Goal: Information Seeking & Learning: Learn about a topic

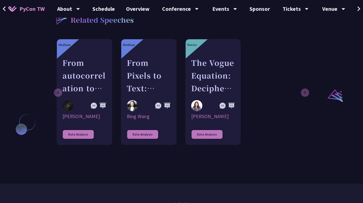
scroll to position [372, 0]
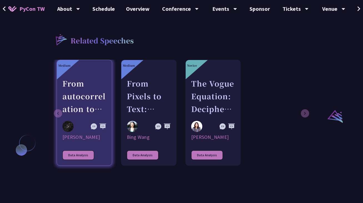
click at [84, 89] on div "From autocorrelation to unsupervised learning; searching for aperiodic tilings …" at bounding box center [84, 96] width 44 height 38
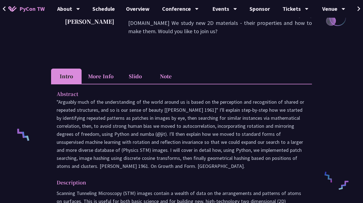
scroll to position [122, 0]
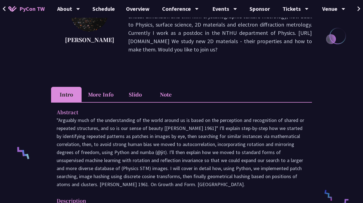
click at [101, 92] on li "More Info" at bounding box center [101, 94] width 38 height 15
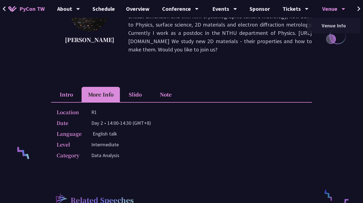
click at [335, 6] on div "Venue" at bounding box center [333, 9] width 23 height 18
click at [332, 25] on link "Venue Info" at bounding box center [333, 25] width 53 height 13
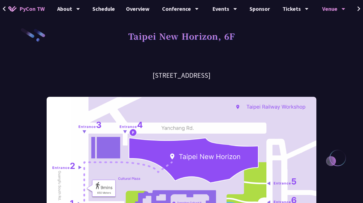
drag, startPoint x: 108, startPoint y: 74, endPoint x: 241, endPoint y: 78, distance: 132.3
click at [241, 78] on h3 "[STREET_ADDRESS]" at bounding box center [181, 76] width 269 height 10
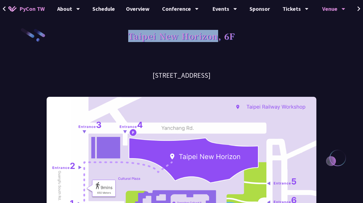
drag, startPoint x: 129, startPoint y: 36, endPoint x: 217, endPoint y: 39, distance: 88.8
click at [217, 39] on h1 "Taipei New Horizon, 6F" at bounding box center [181, 36] width 107 height 17
click at [358, 7] on icon at bounding box center [358, 8] width 3 height 5
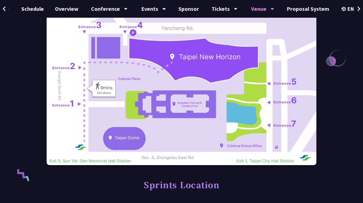
scroll to position [106, 0]
